Goal: Task Accomplishment & Management: Manage account settings

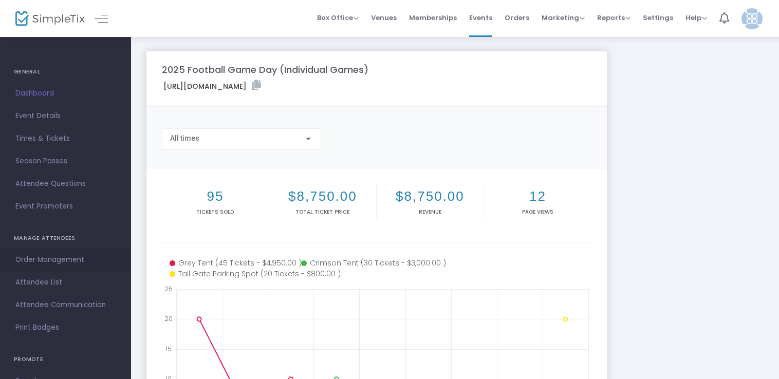
click at [41, 255] on span "Order Management" at bounding box center [65, 259] width 100 height 13
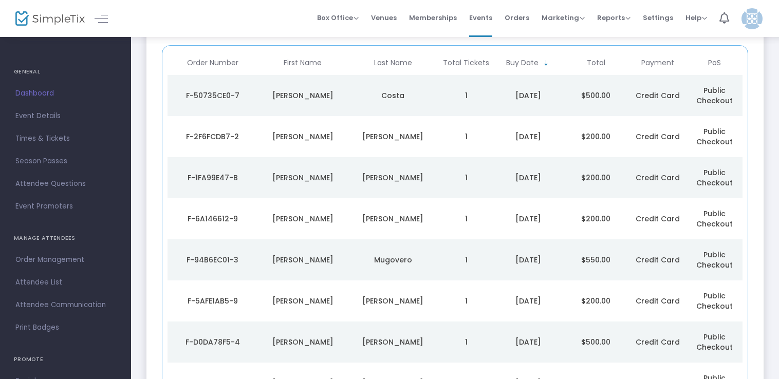
scroll to position [101, 0]
click at [432, 259] on div "Mugovero" at bounding box center [392, 259] width 85 height 10
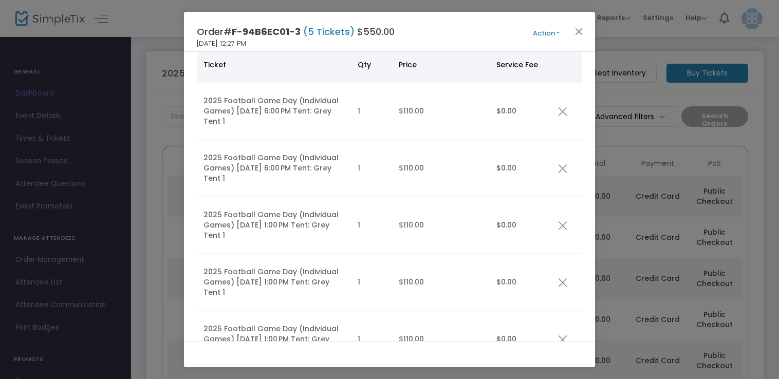
scroll to position [0, 0]
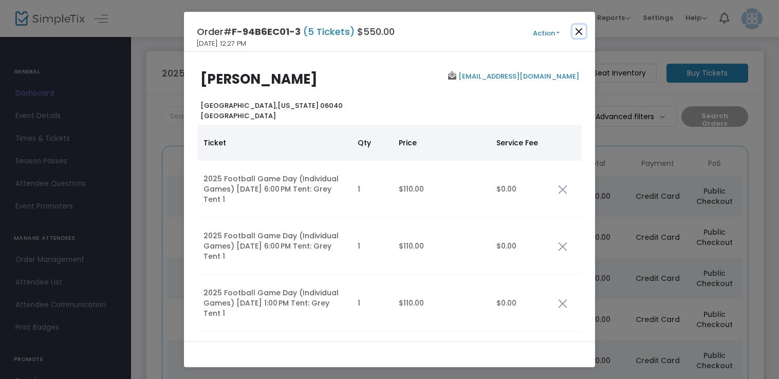
drag, startPoint x: 583, startPoint y: 28, endPoint x: 579, endPoint y: 110, distance: 81.8
click at [579, 110] on div "Order# F-94B6EC01-3 (5 Tickets) $550.00 8/11/2025 12:27 PM Action Edit Order Ad…" at bounding box center [389, 190] width 411 height 356
click at [579, 29] on button "Close" at bounding box center [578, 31] width 13 height 13
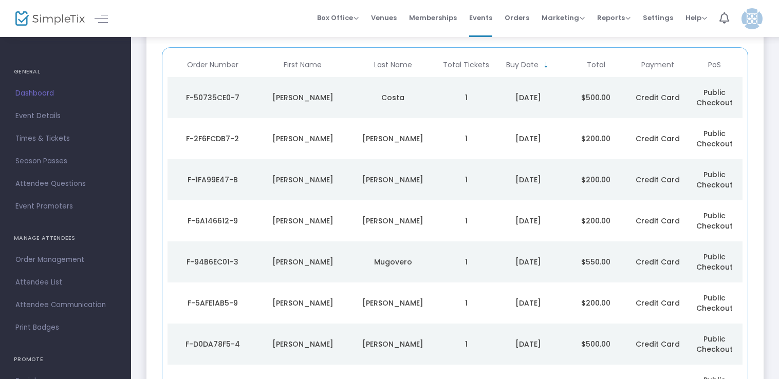
scroll to position [99, 0]
click at [441, 95] on td "1" at bounding box center [466, 97] width 57 height 41
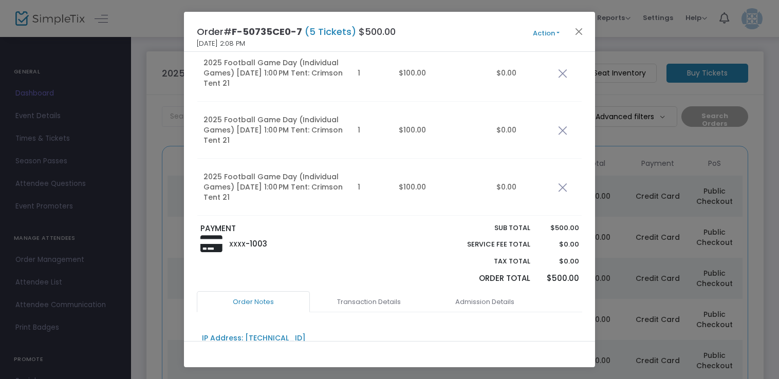
scroll to position [0, 0]
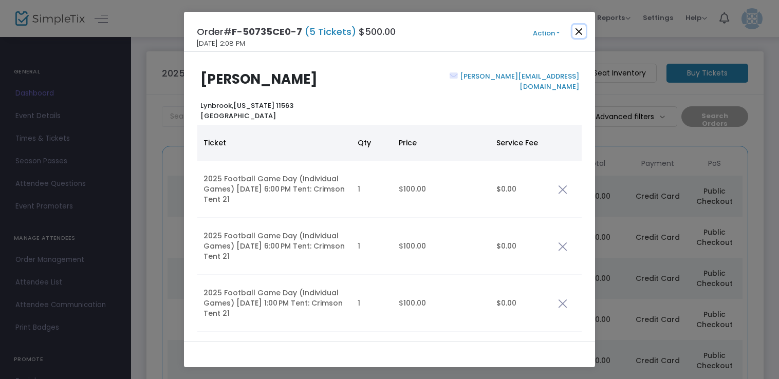
click at [579, 35] on button "Close" at bounding box center [578, 31] width 13 height 13
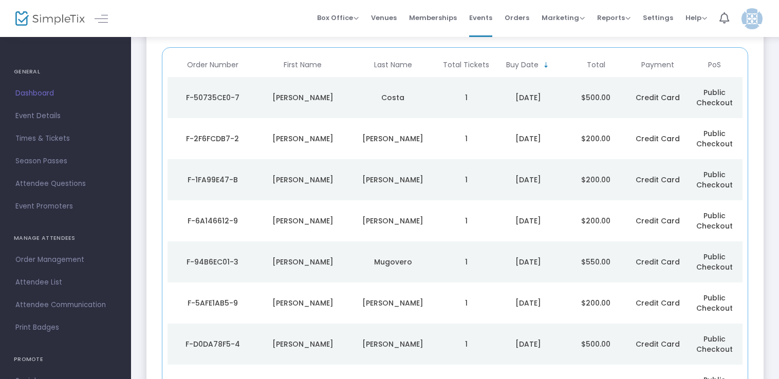
scroll to position [125, 0]
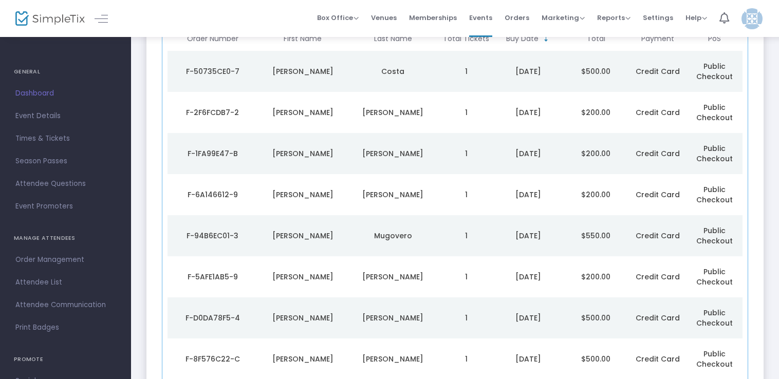
click at [416, 228] on td "Mugovero" at bounding box center [393, 235] width 90 height 41
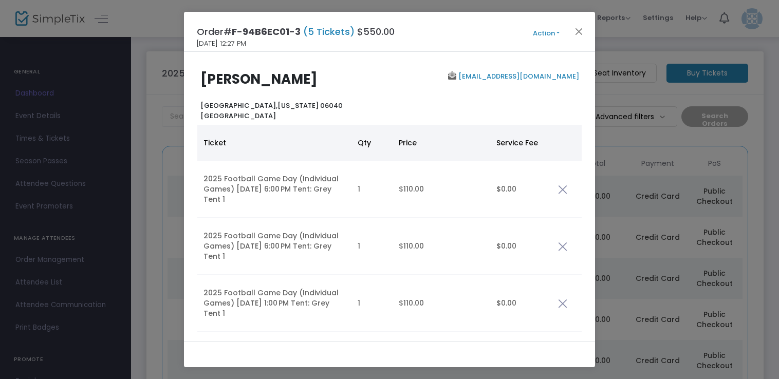
scroll to position [0, 0]
click at [581, 30] on button "Close" at bounding box center [578, 31] width 13 height 13
